Goal: Navigation & Orientation: Find specific page/section

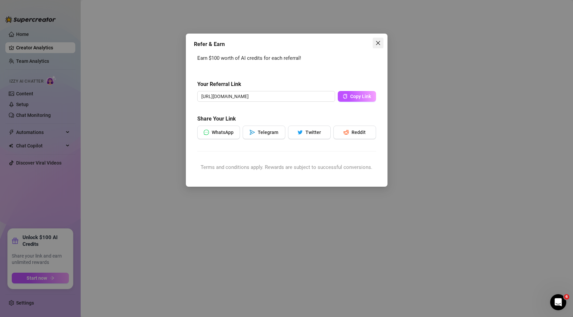
click at [377, 44] on icon "close" at bounding box center [378, 43] width 4 height 4
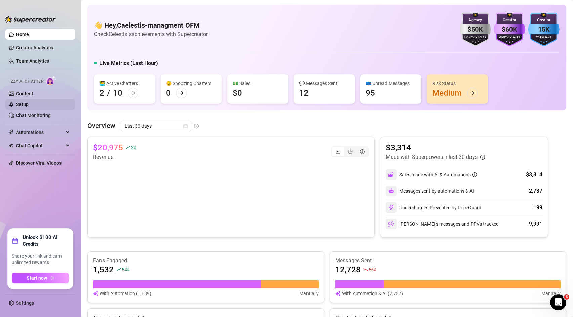
click at [29, 103] on link "Setup" at bounding box center [22, 104] width 12 height 5
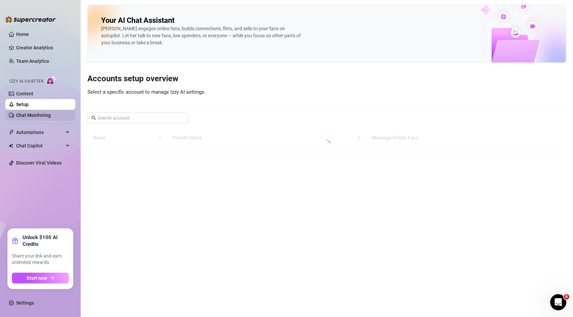
click at [31, 115] on link "Chat Monitoring" at bounding box center [33, 115] width 35 height 5
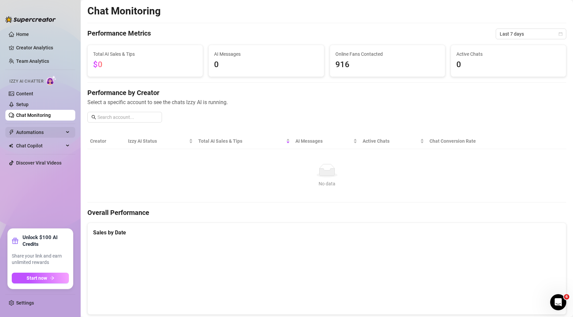
click at [36, 130] on span "Automations" at bounding box center [40, 132] width 48 height 11
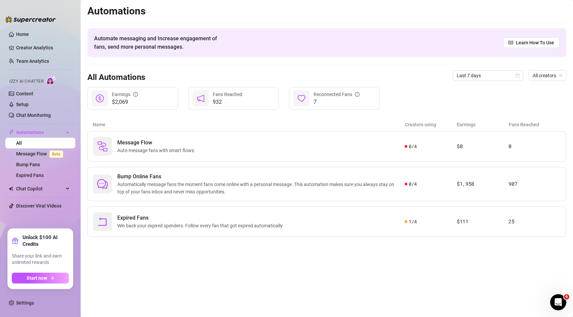
click at [184, 119] on div "Name Creators using Earnings Fans Reached" at bounding box center [326, 124] width 479 height 13
click at [33, 60] on link "Team Analytics" at bounding box center [32, 60] width 33 height 5
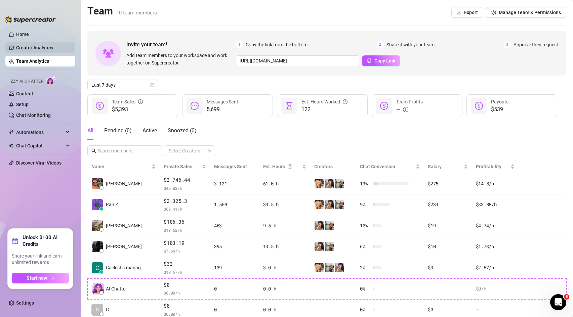
click at [36, 45] on link "Creator Analytics" at bounding box center [43, 47] width 54 height 11
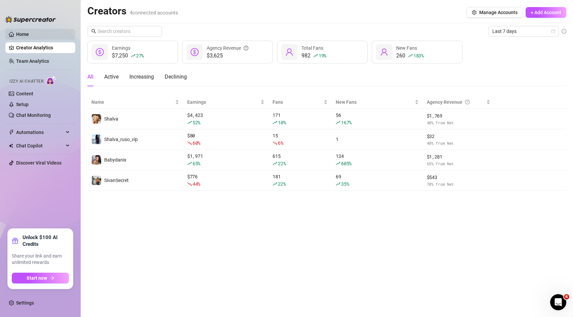
click at [26, 33] on link "Home" at bounding box center [22, 34] width 13 height 5
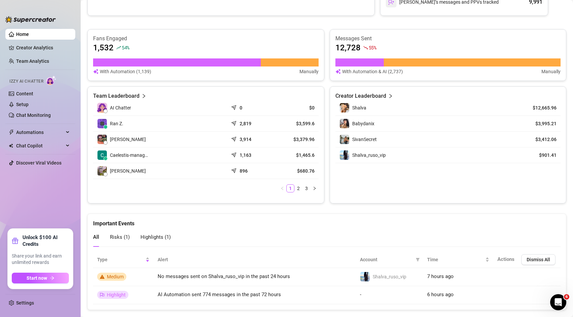
scroll to position [235, 0]
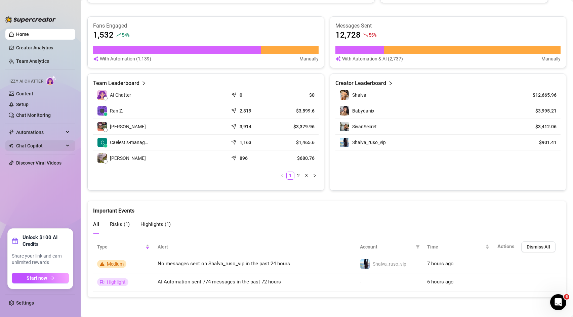
click at [43, 150] on span "Chat Copilot" at bounding box center [40, 145] width 48 height 11
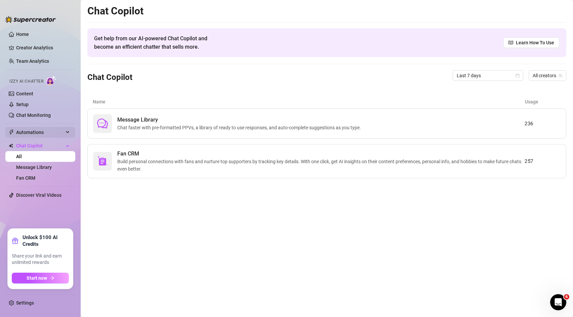
click at [50, 134] on span "Automations" at bounding box center [40, 132] width 48 height 11
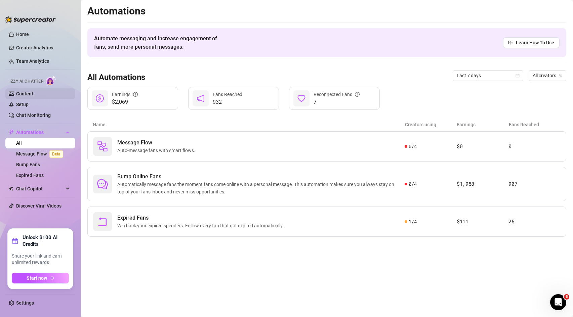
click at [33, 93] on link "Content" at bounding box center [24, 93] width 17 height 5
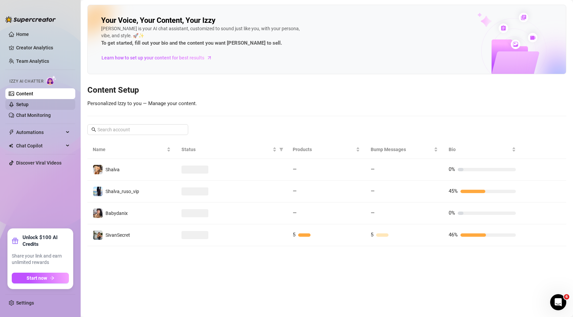
click at [29, 107] on link "Setup" at bounding box center [22, 104] width 12 height 5
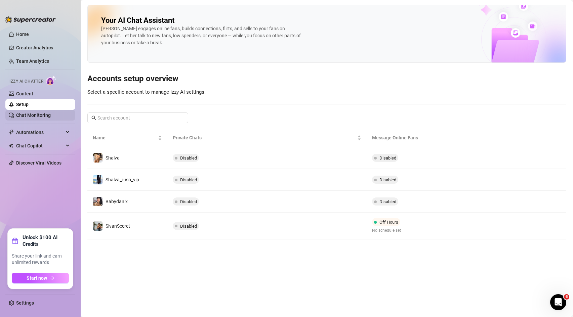
click at [29, 115] on link "Chat Monitoring" at bounding box center [33, 115] width 35 height 5
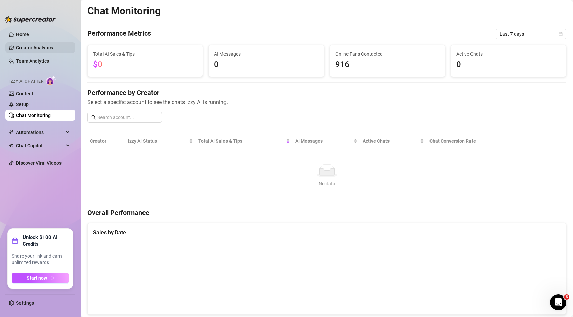
click at [22, 51] on link "Creator Analytics" at bounding box center [43, 47] width 54 height 11
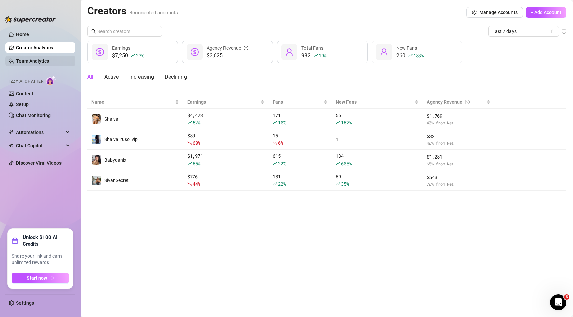
click at [28, 64] on link "Team Analytics" at bounding box center [32, 60] width 33 height 5
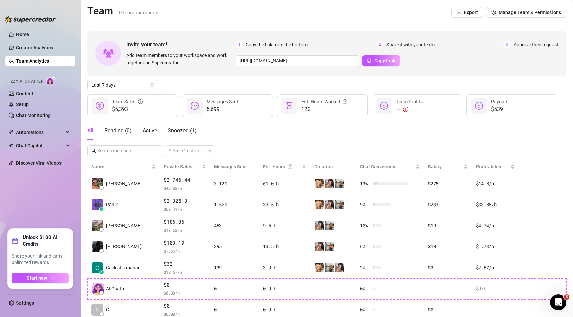
click at [24, 42] on ul "Home Creator Analytics Team Analytics Izzy AI Chatter Content Setup Chat Monito…" at bounding box center [40, 126] width 70 height 200
click at [26, 46] on link "Creator Analytics" at bounding box center [43, 47] width 54 height 11
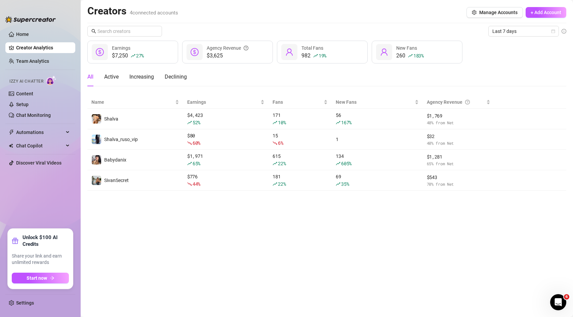
click at [23, 27] on ul "Home Creator Analytics Team Analytics Izzy AI Chatter Content Setup Chat Monito…" at bounding box center [40, 126] width 70 height 200
click at [23, 34] on link "Home" at bounding box center [22, 34] width 13 height 5
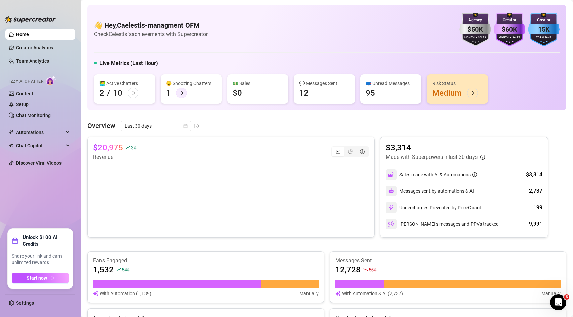
click at [180, 94] on icon "arrow-right" at bounding box center [181, 93] width 5 height 5
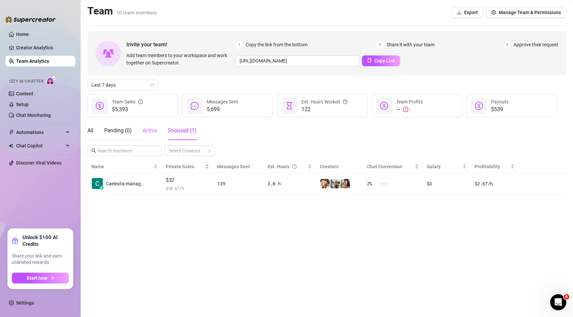
click at [146, 122] on div "Active" at bounding box center [149, 130] width 14 height 19
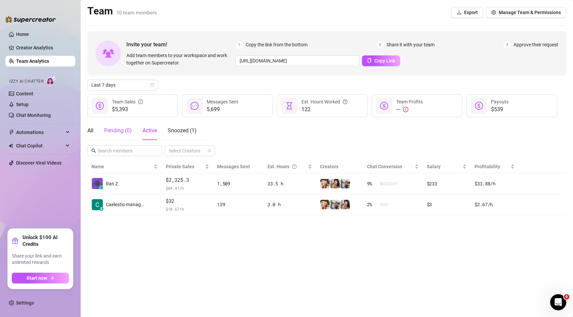
click at [126, 133] on div "Pending ( 0 )" at bounding box center [118, 131] width 28 height 8
